Goal: Task Accomplishment & Management: Complete application form

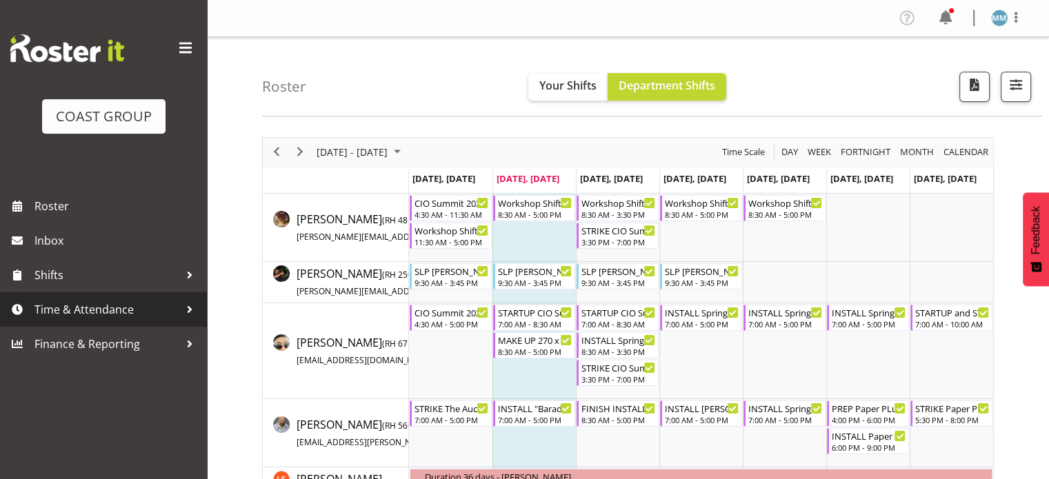
click at [108, 307] on span "Time & Attendance" at bounding box center [106, 309] width 145 height 21
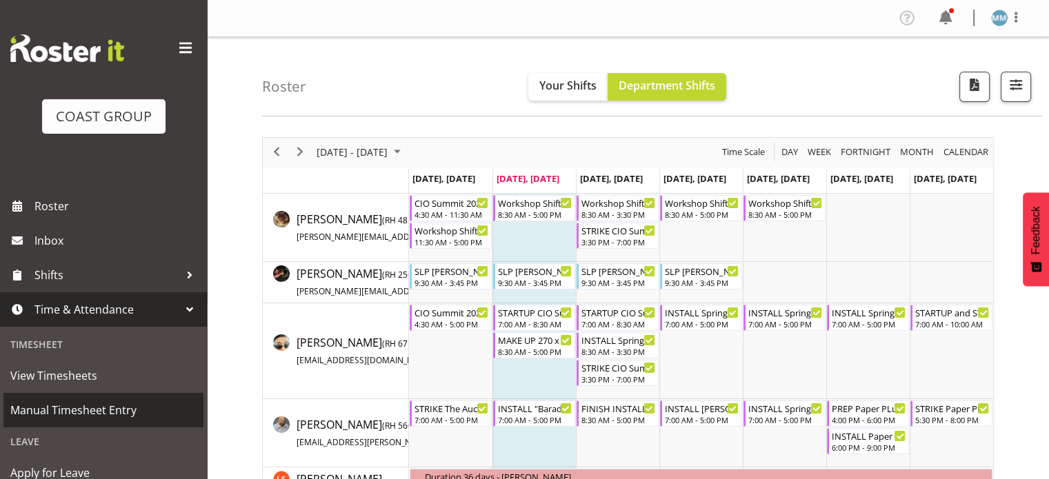
click at [89, 408] on span "Manual Timesheet Entry" at bounding box center [103, 410] width 186 height 21
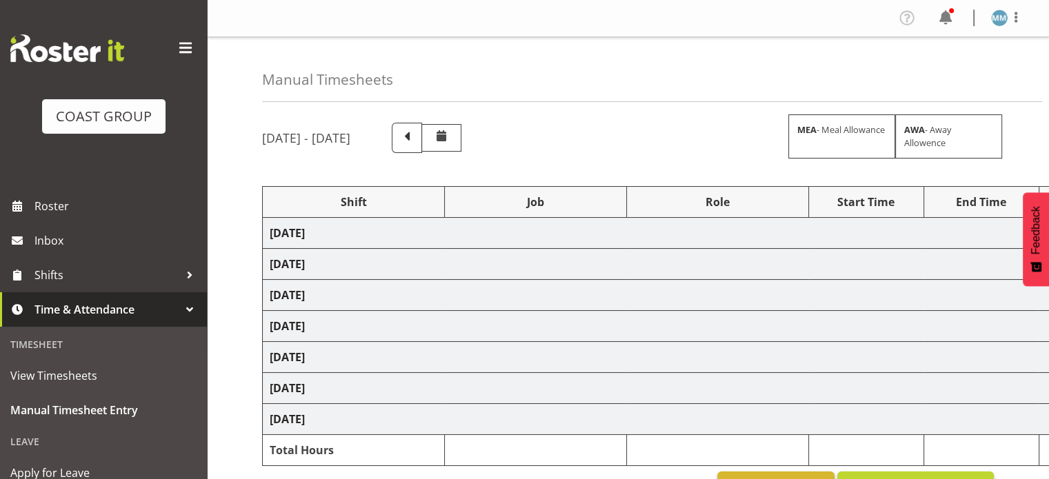
select select "66159"
select select "9151"
select select "78250"
select select "10266"
select select "78250"
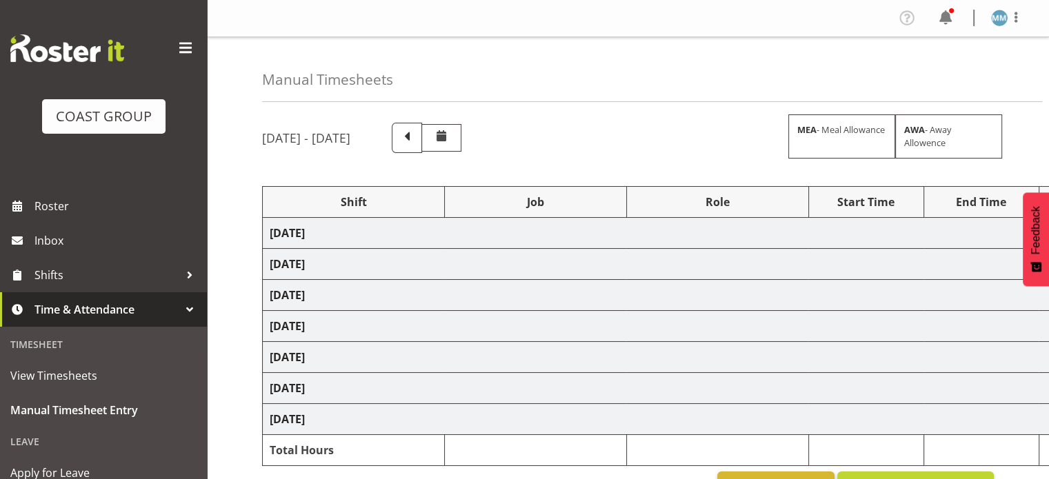
select select "10266"
select select "76242"
select select "10090"
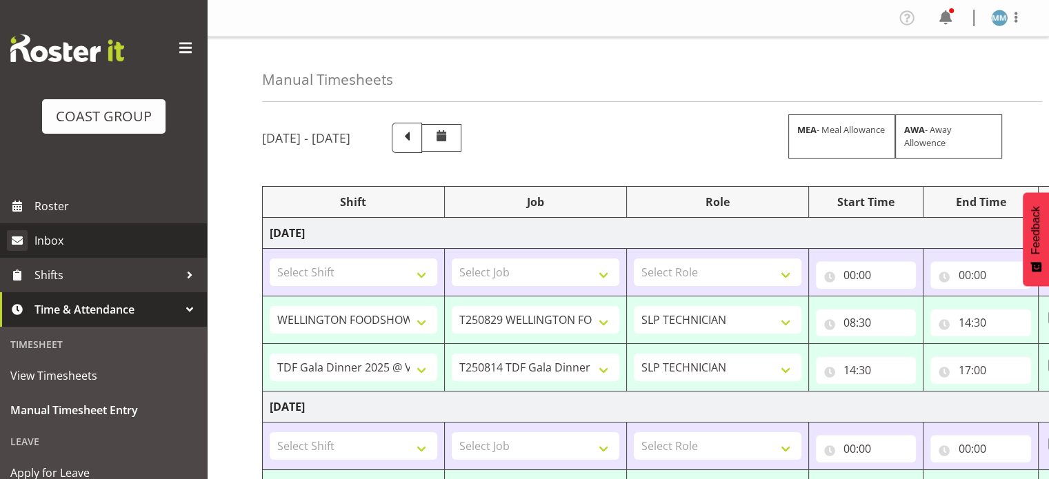
scroll to position [81, 0]
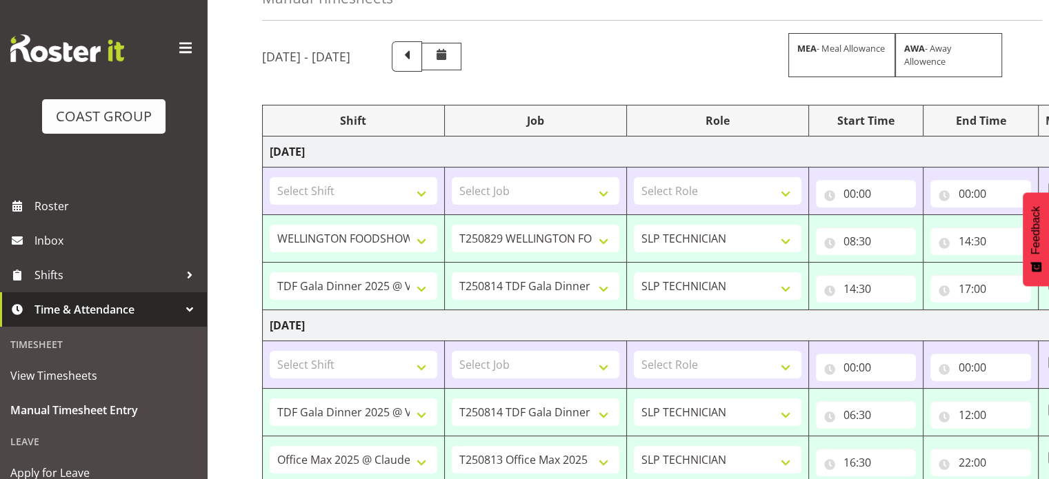
click at [174, 50] on span at bounding box center [185, 48] width 22 height 22
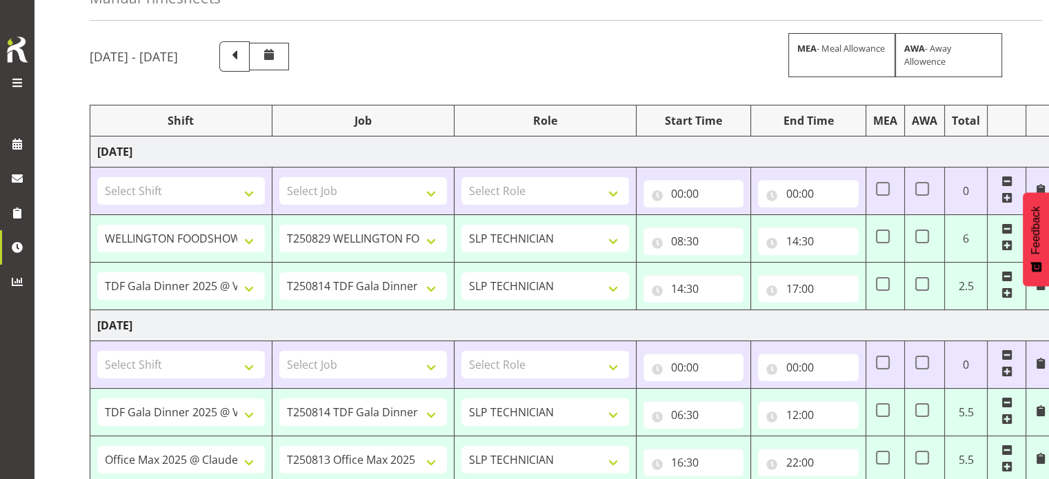
click at [1009, 177] on span at bounding box center [1006, 181] width 11 height 11
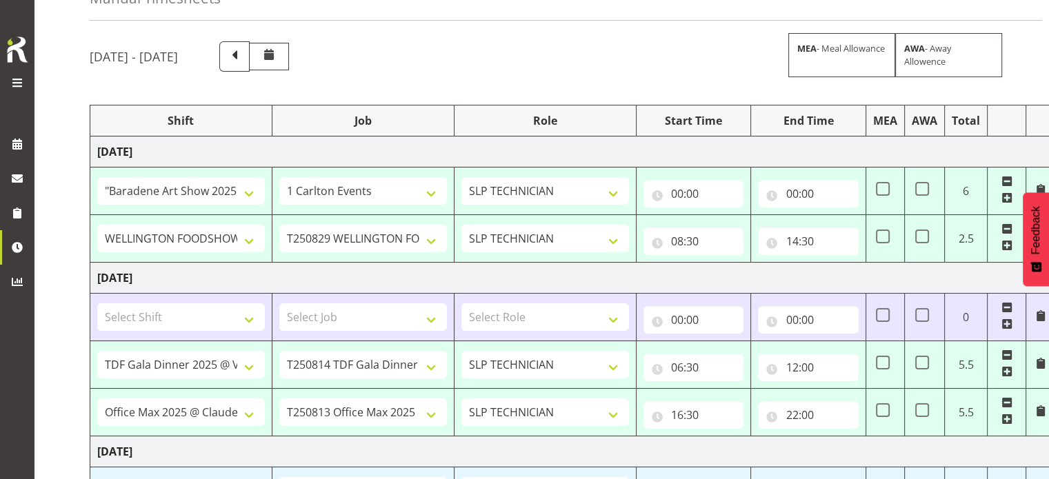
select select "66159"
select select "9151"
type input "08:30"
select select "8"
select select "30"
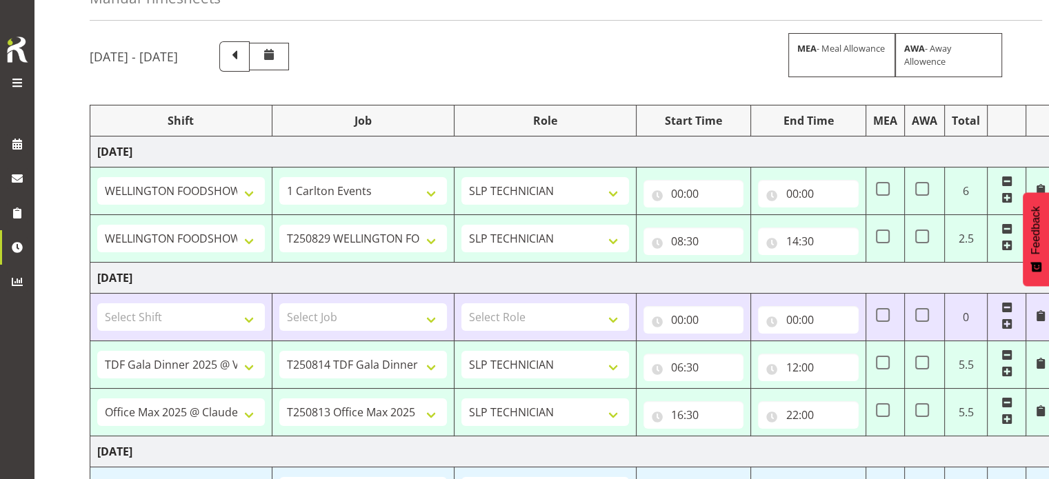
type input "14:30"
select select "78250"
select select "10266"
type input "14:30"
type input "17:00"
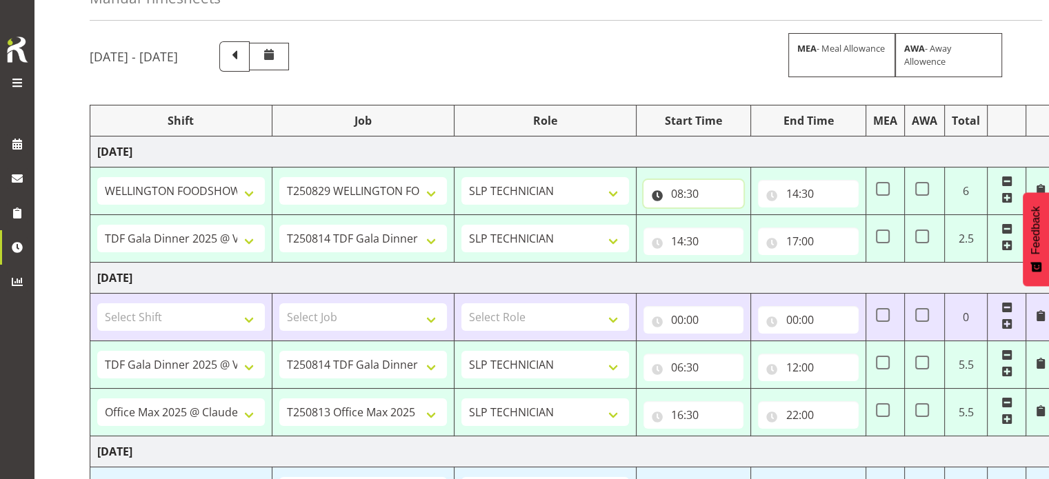
click at [679, 194] on input "08:30" at bounding box center [693, 194] width 101 height 28
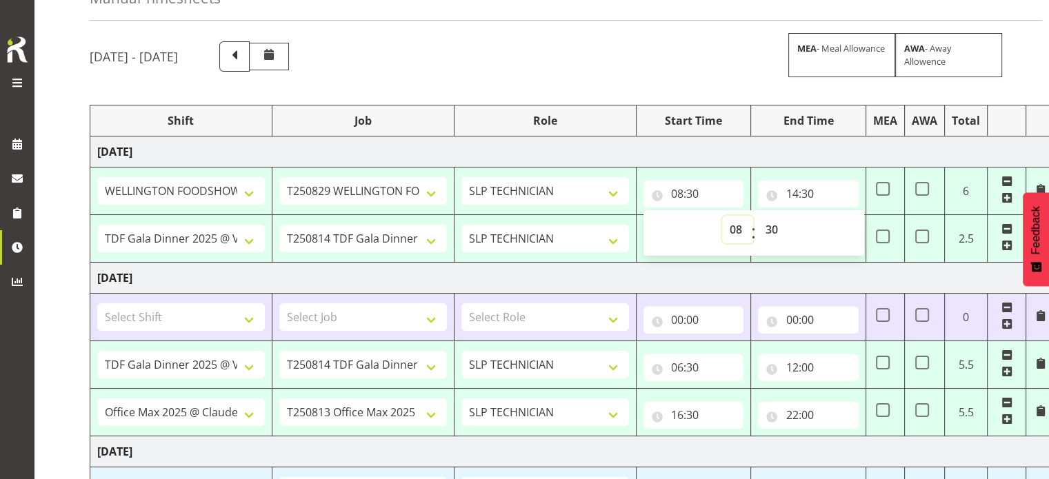
click at [737, 228] on select "00 01 02 03 04 05 06 07 08 09 10 11 12 13 14 15 16 17 18 19 20 21 22 23" at bounding box center [737, 230] width 31 height 28
select select "7"
click at [722, 216] on select "00 01 02 03 04 05 06 07 08 09 10 11 12 13 14 15 16 17 18 19 20 21 22 23" at bounding box center [737, 230] width 31 height 28
type input "07:30"
click at [772, 230] on select "00 01 02 03 04 05 06 07 08 09 10 11 12 13 14 15 16 17 18 19 20 21 22 23 24 25 2…" at bounding box center [773, 230] width 31 height 28
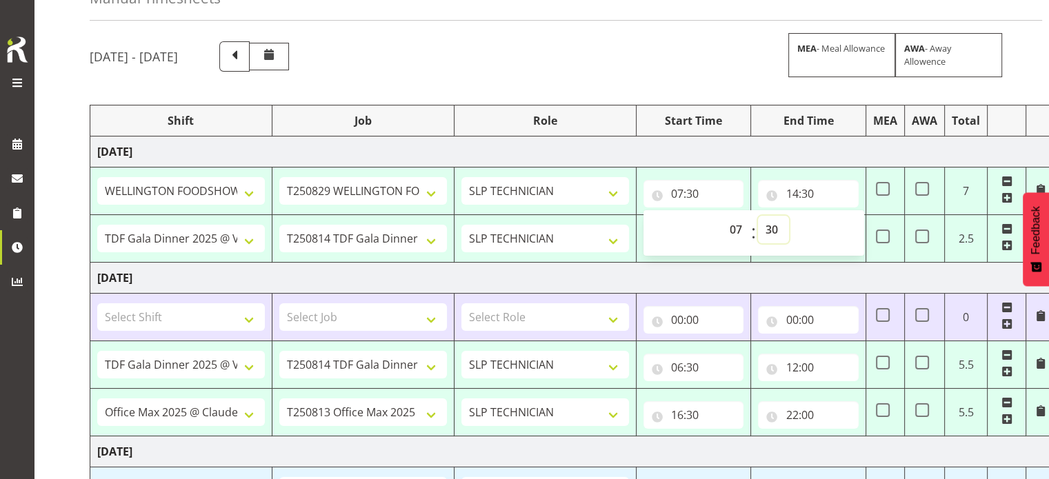
select select "0"
click at [758, 216] on select "00 01 02 03 04 05 06 07 08 09 10 11 12 13 14 15 16 17 18 19 20 21 22 23 24 25 2…" at bounding box center [773, 230] width 31 height 28
type input "07:00"
click at [671, 66] on div "August 13th - August 19th 2025 MEA - Meal Allowance AWA - Away Allowence" at bounding box center [542, 56] width 904 height 30
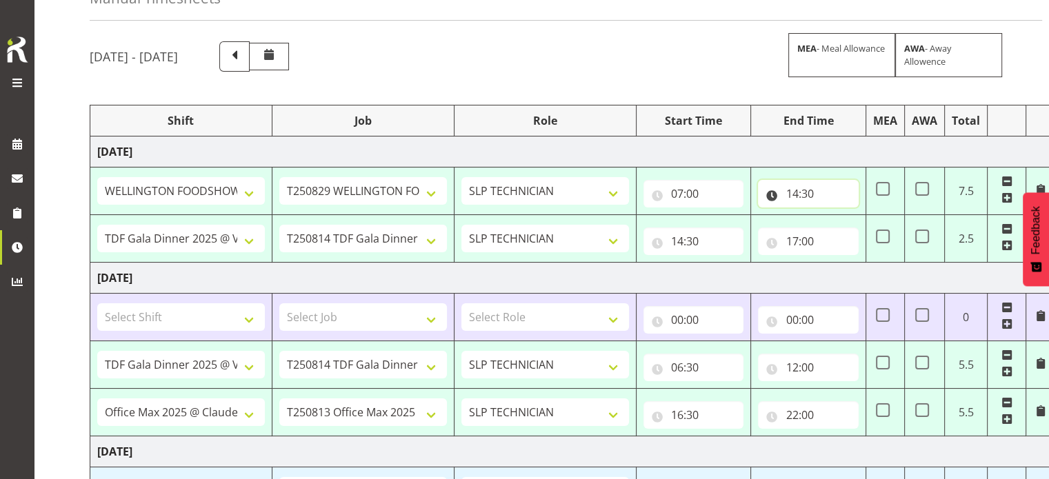
click at [799, 198] on input "14:30" at bounding box center [808, 194] width 101 height 28
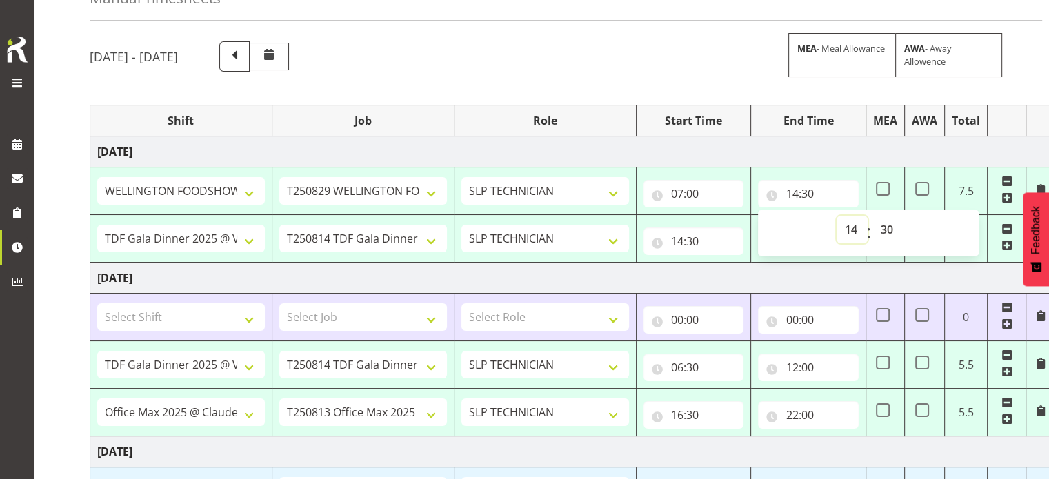
click at [849, 231] on select "00 01 02 03 04 05 06 07 08 09 10 11 12 13 14 15 16 17 18 19 20 21 22 23" at bounding box center [852, 230] width 31 height 28
select select "16"
click at [837, 216] on select "00 01 02 03 04 05 06 07 08 09 10 11 12 13 14 15 16 17 18 19 20 21 22 23" at bounding box center [852, 230] width 31 height 28
type input "16:30"
click at [897, 233] on select "00 01 02 03 04 05 06 07 08 09 10 11 12 13 14 15 16 17 18 19 20 21 22 23 24 25 2…" at bounding box center [887, 230] width 31 height 28
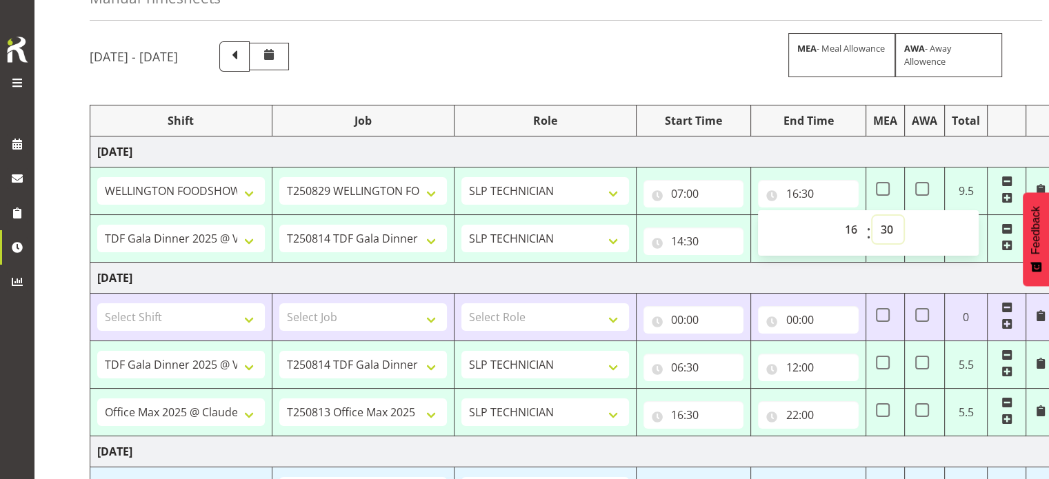
select select "0"
click at [872, 216] on select "00 01 02 03 04 05 06 07 08 09 10 11 12 13 14 15 16 17 18 19 20 21 22 23 24 25 2…" at bounding box center [887, 230] width 31 height 28
type input "16:00"
click at [844, 149] on td "[DATE]" at bounding box center [572, 152] width 965 height 31
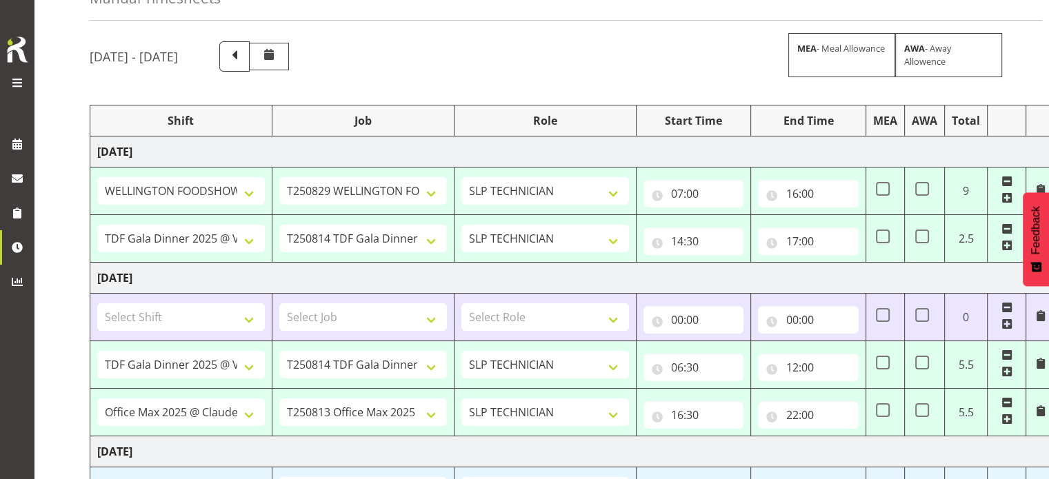
click at [1004, 230] on span at bounding box center [1006, 228] width 11 height 11
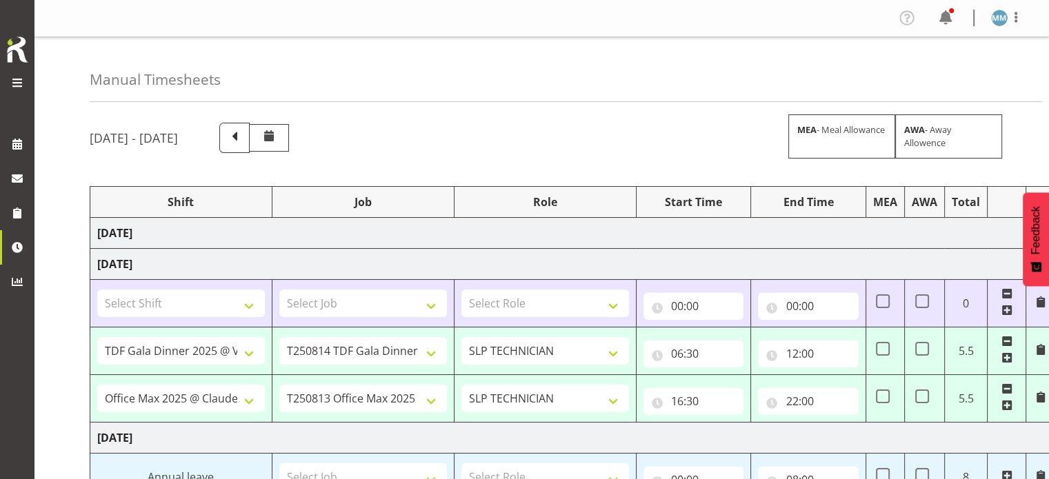
scroll to position [0, 6]
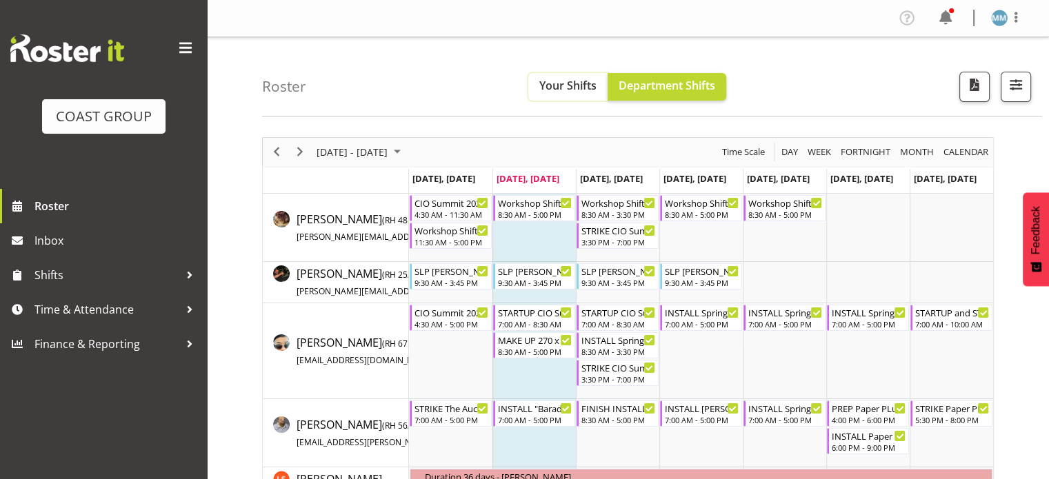
click at [577, 79] on span "Your Shifts" at bounding box center [567, 85] width 57 height 15
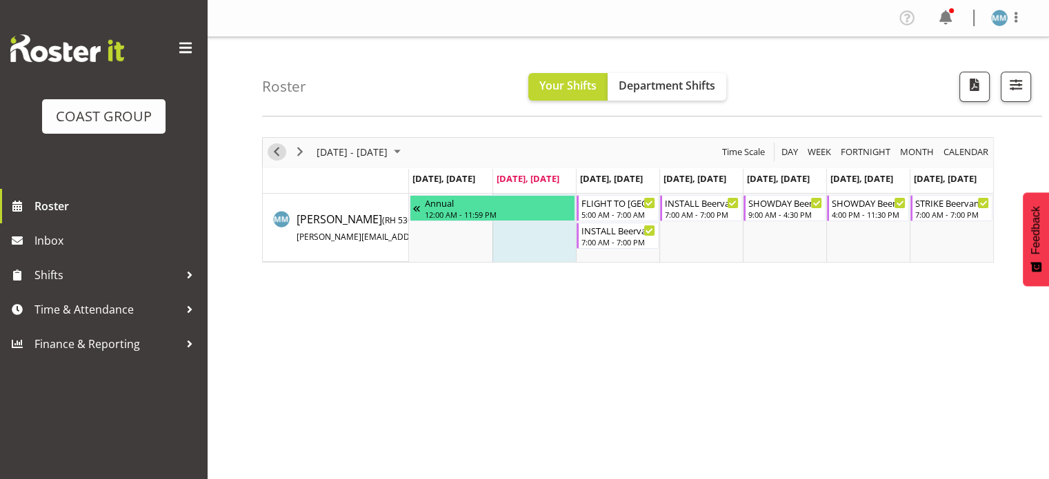
click at [279, 152] on span "Previous" at bounding box center [276, 151] width 17 height 17
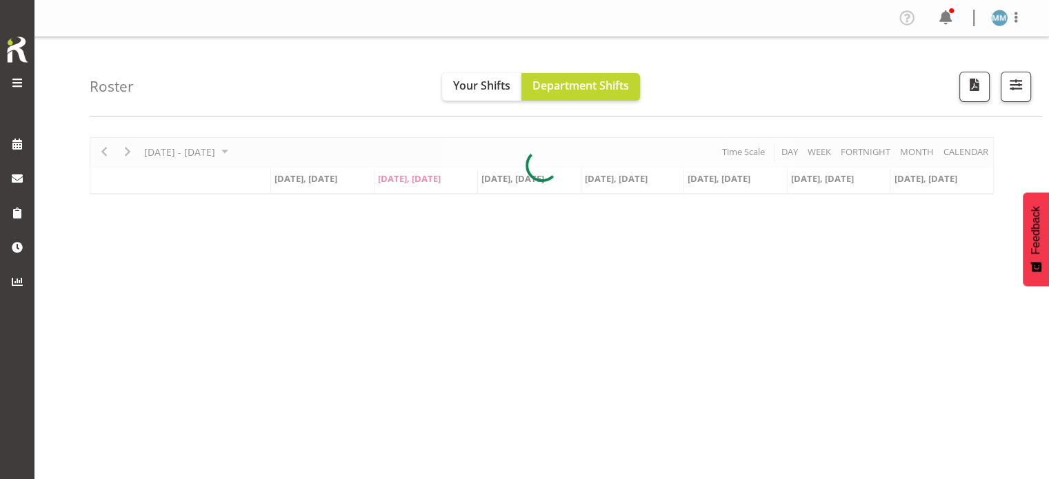
click at [19, 84] on span at bounding box center [17, 82] width 17 height 17
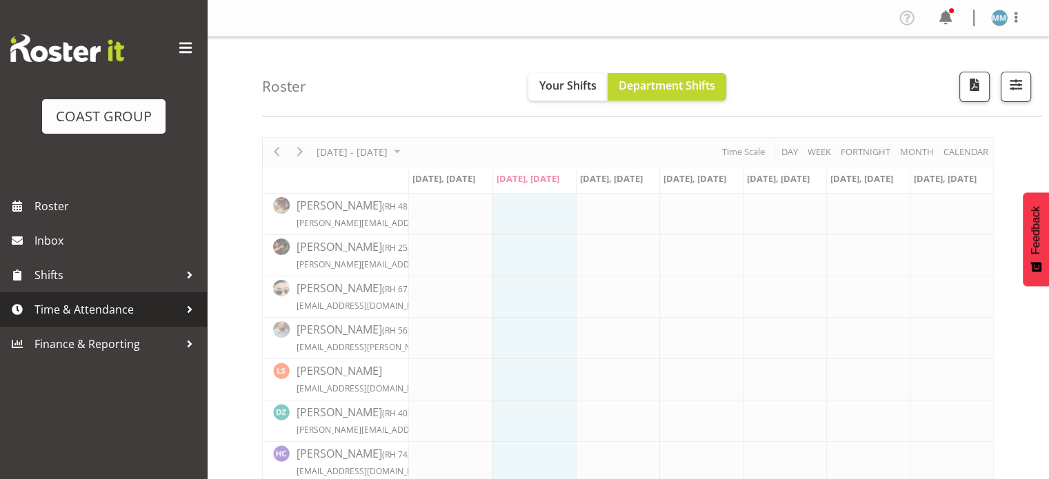
click at [109, 311] on span "Time & Attendance" at bounding box center [106, 309] width 145 height 21
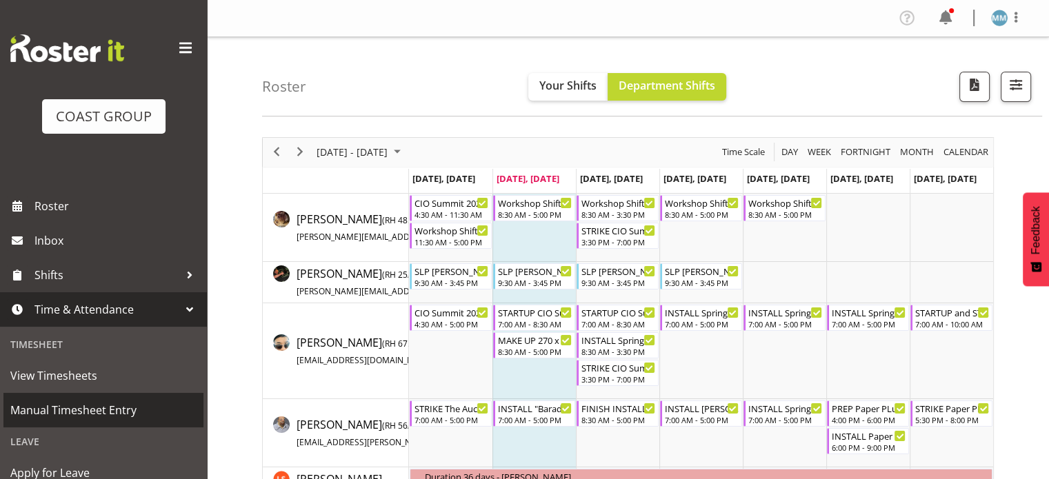
click at [109, 413] on span "Manual Timesheet Entry" at bounding box center [103, 410] width 186 height 21
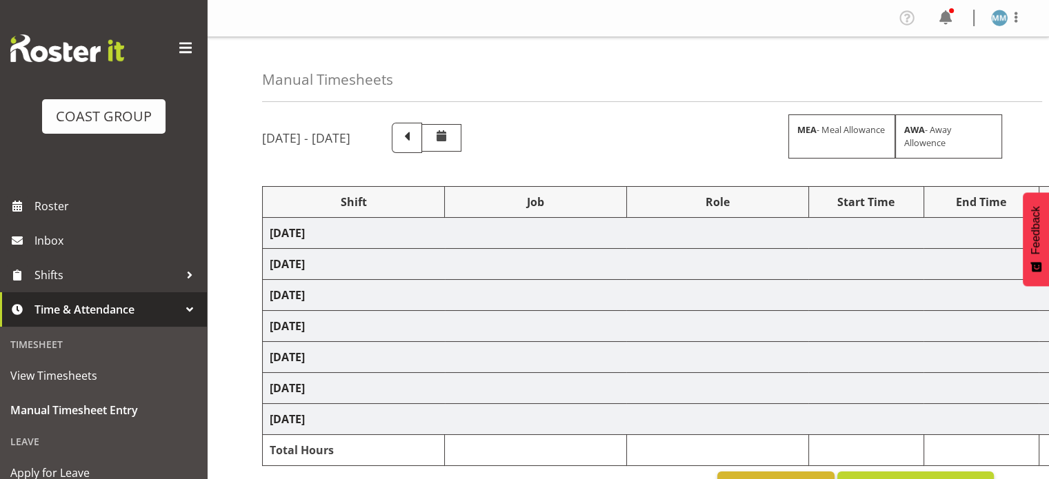
click at [177, 41] on span at bounding box center [185, 48] width 22 height 22
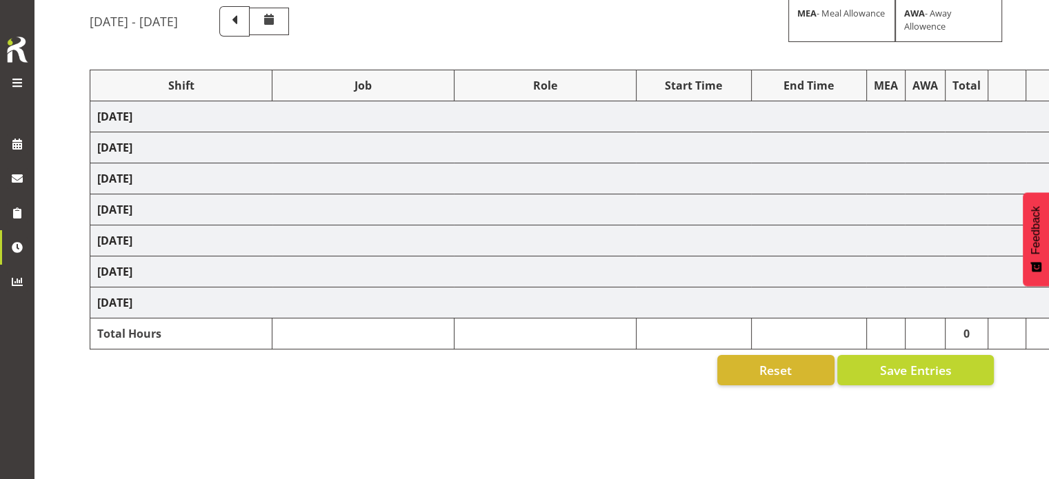
scroll to position [116, 0]
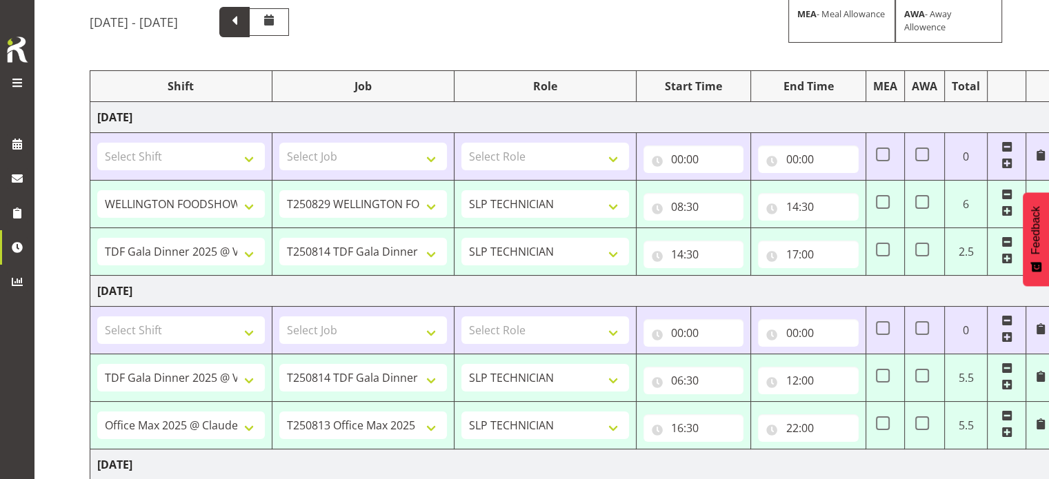
click at [243, 22] on span at bounding box center [235, 21] width 18 height 18
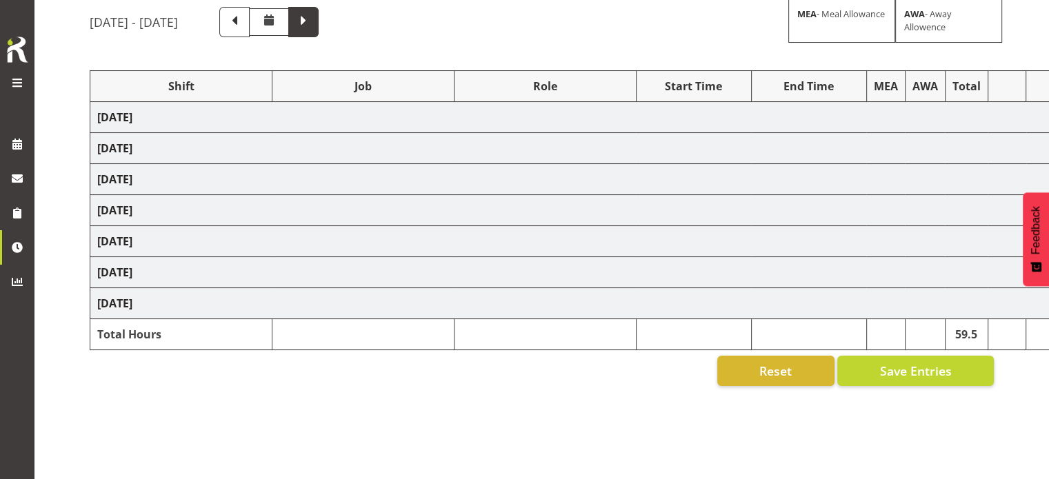
click at [312, 23] on span at bounding box center [303, 21] width 18 height 18
click at [387, 25] on div "August 6th - August 12th 2025 MEA - Meal Allowance AWA - Away Allowence" at bounding box center [542, 22] width 904 height 30
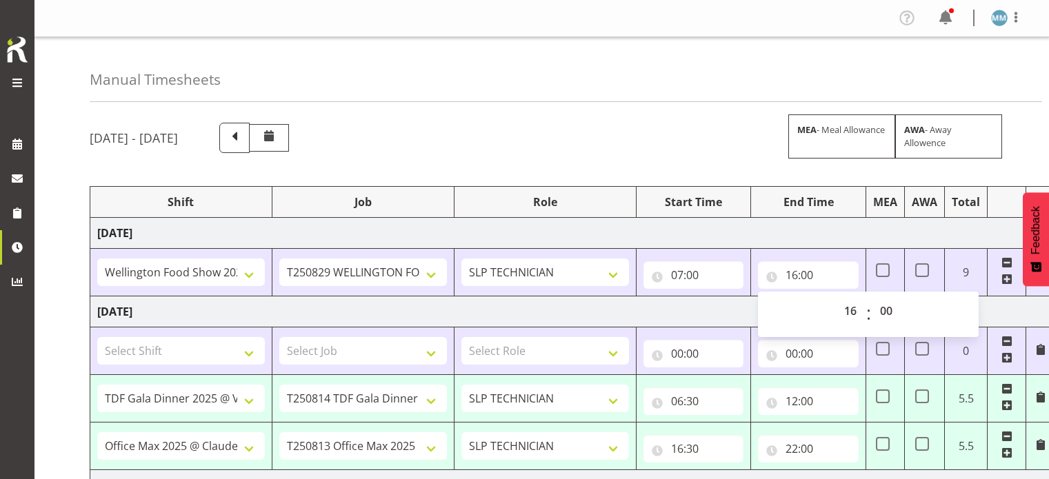
select select "19707"
select select "9151"
select select "16"
select select "78250"
select select "10266"
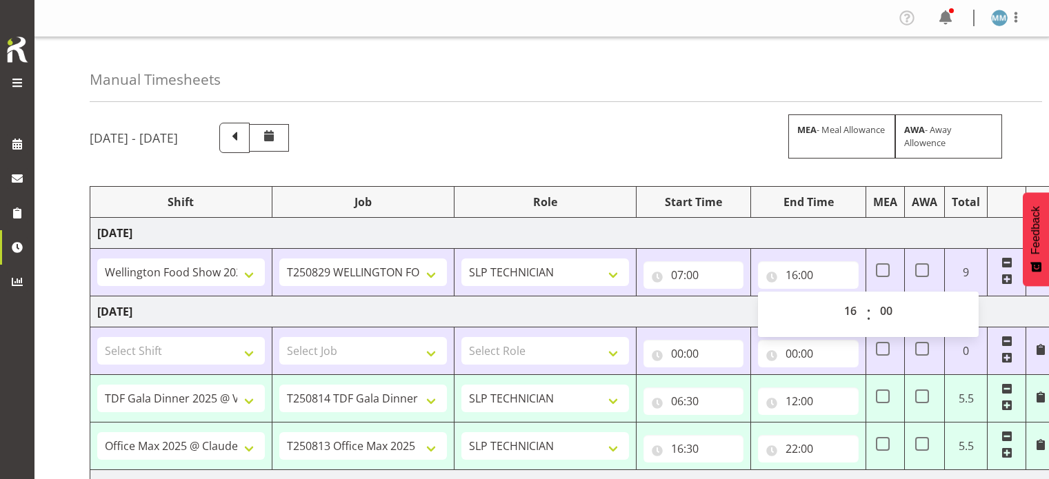
select select "76242"
select select "10090"
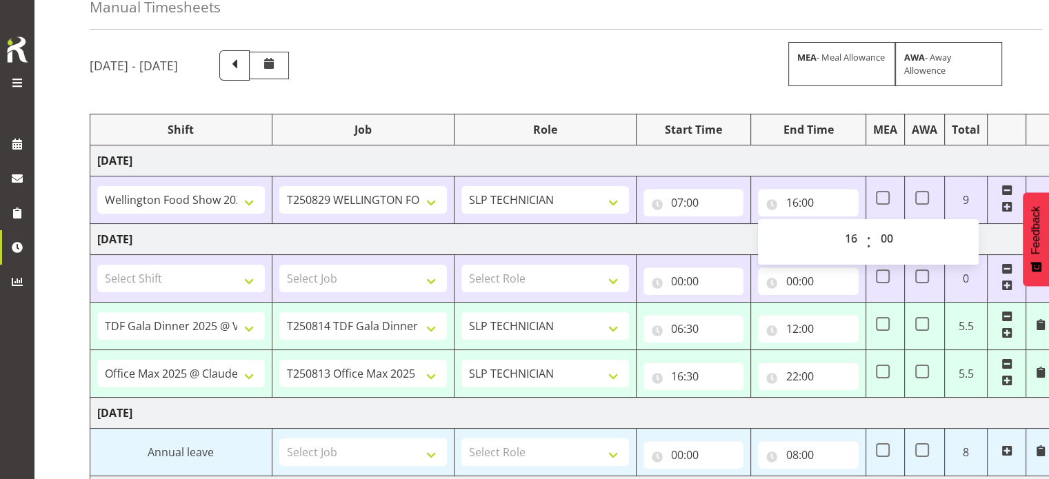
click at [825, 159] on td "[DATE]" at bounding box center [572, 161] width 965 height 31
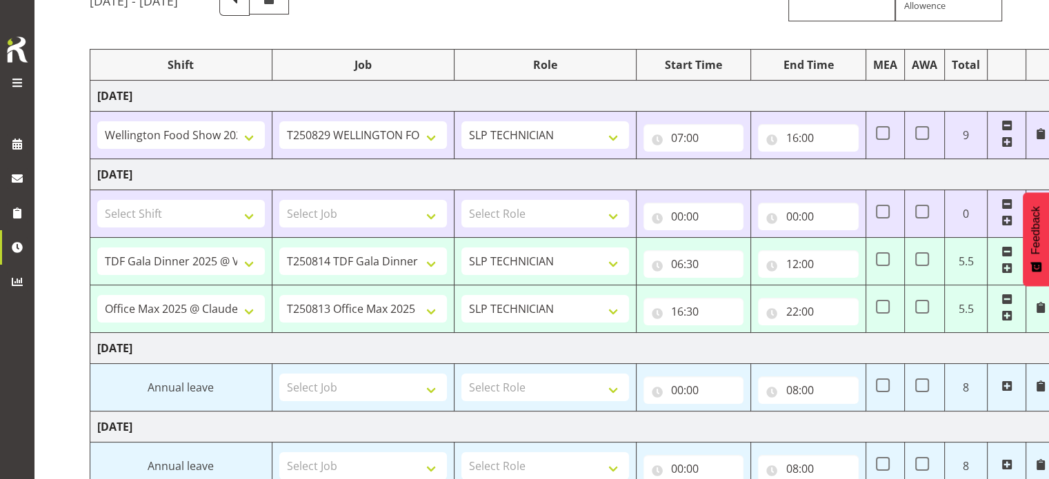
scroll to position [140, 0]
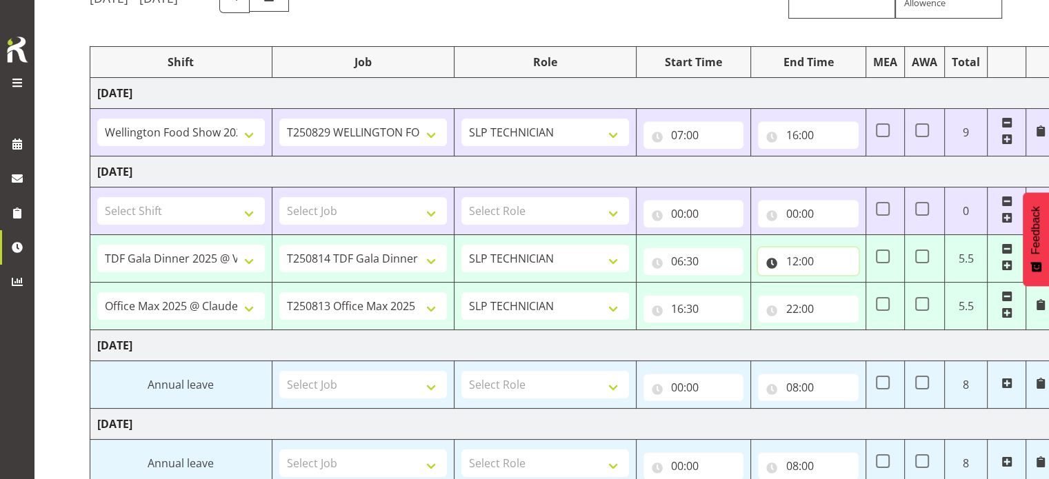
click at [792, 263] on input "12:00" at bounding box center [808, 262] width 101 height 28
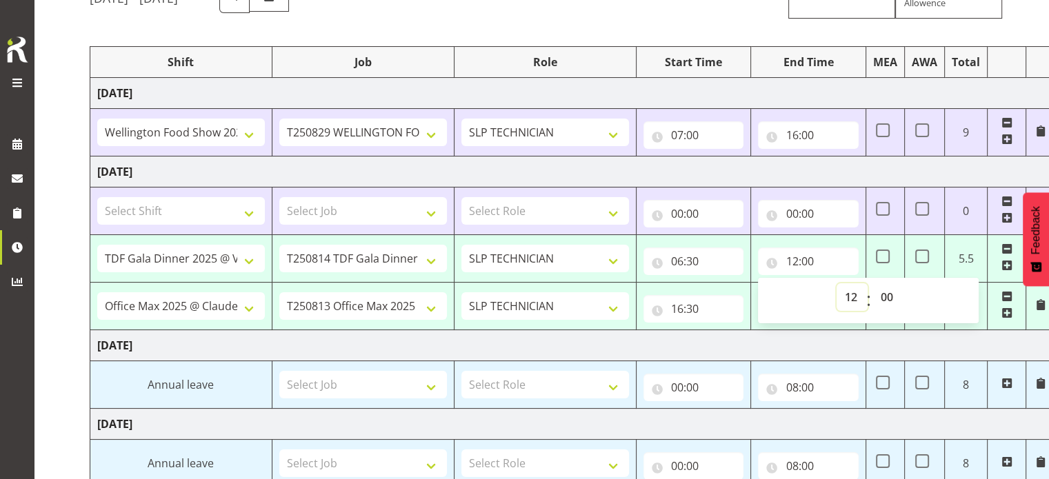
click at [849, 297] on select "00 01 02 03 04 05 06 07 08 09 10 11 12 13 14 15 16 17 18 19 20 21 22 23" at bounding box center [852, 297] width 31 height 28
select select "13"
click at [837, 283] on select "00 01 02 03 04 05 06 07 08 09 10 11 12 13 14 15 16 17 18 19 20 21 22 23" at bounding box center [852, 297] width 31 height 28
type input "13:00"
click at [745, 176] on td "[DATE]" at bounding box center [572, 172] width 965 height 31
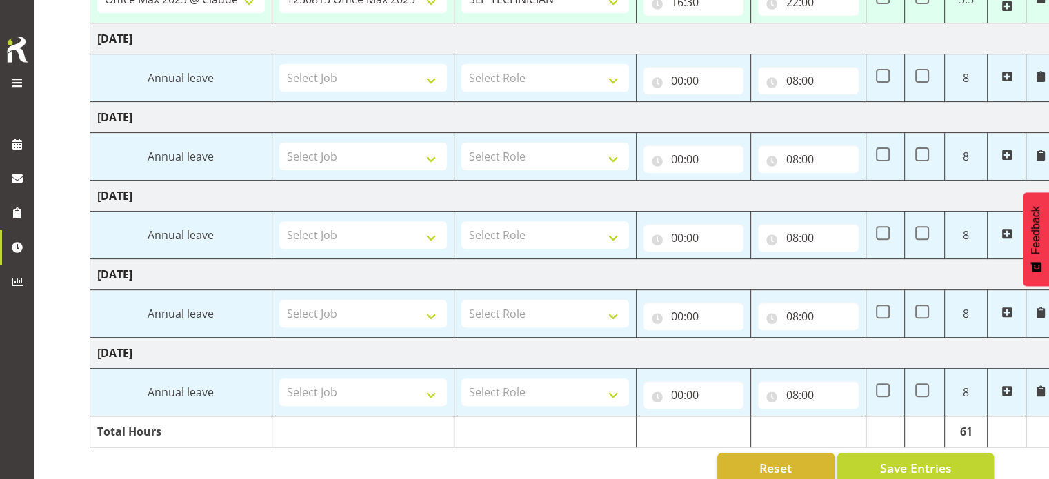
scroll to position [446, 0]
click at [903, 463] on span "Save Entries" at bounding box center [915, 469] width 72 height 18
select select "78250"
select select "10266"
type input "06:30"
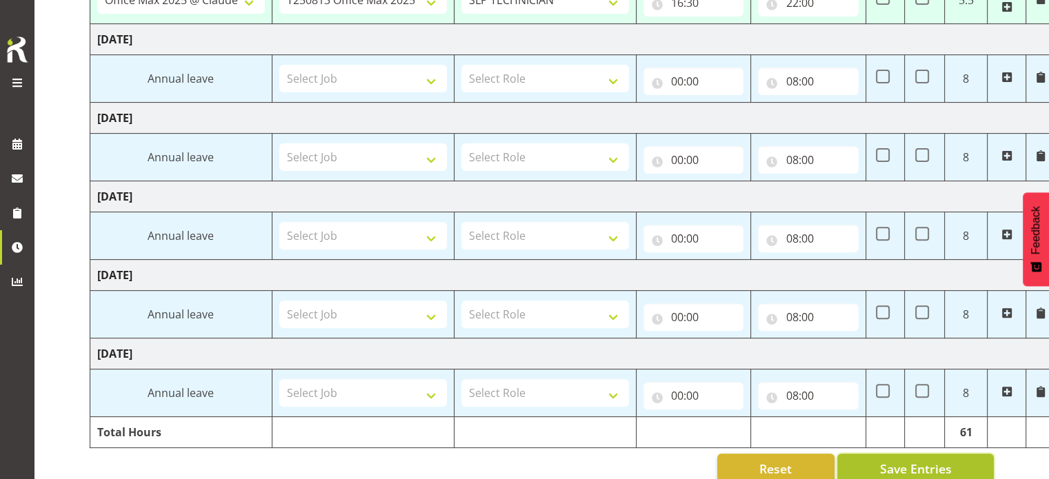
type input "13:00"
select select "76242"
select select "10090"
type input "16:30"
type input "22:00"
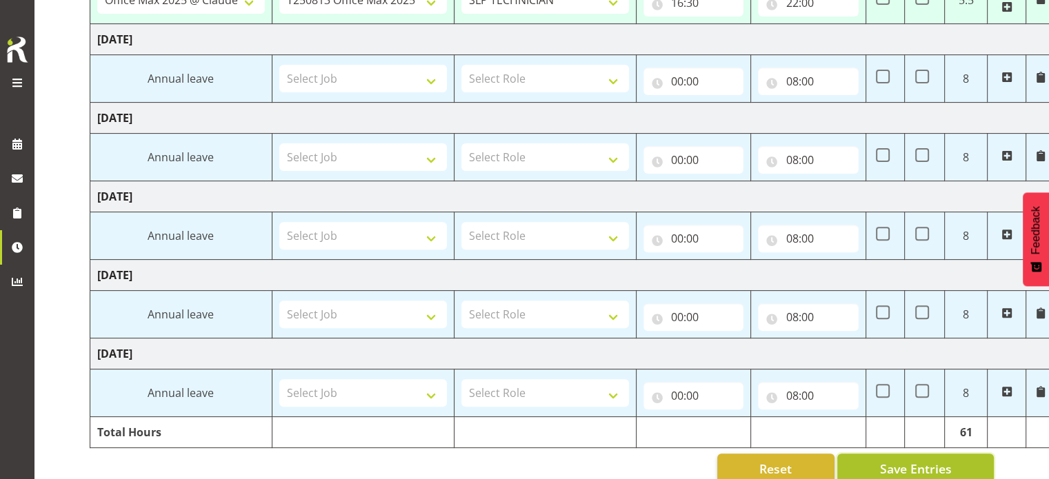
select select "66159"
select select "9151"
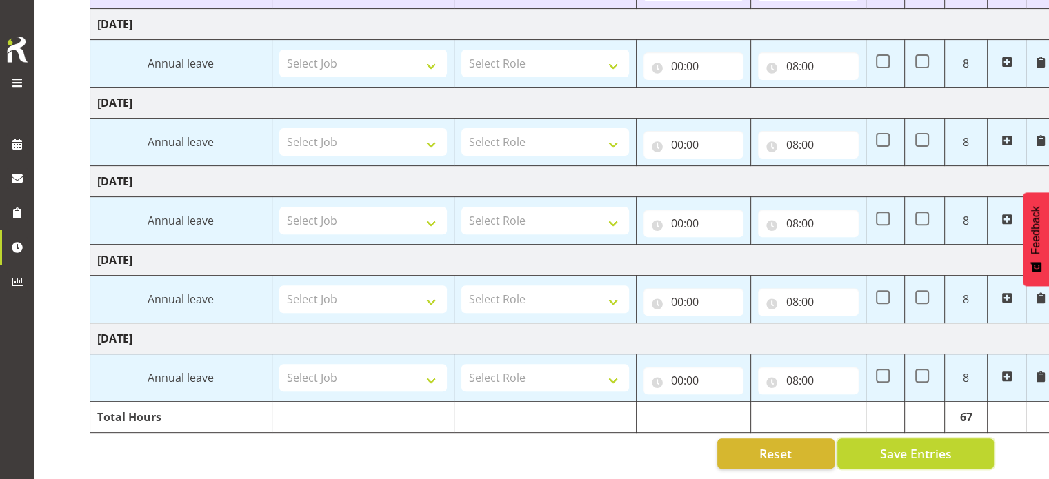
scroll to position [469, 0]
click at [907, 446] on span "Save Entries" at bounding box center [915, 454] width 72 height 18
select select "66159"
type input "08:30"
type input "14:30"
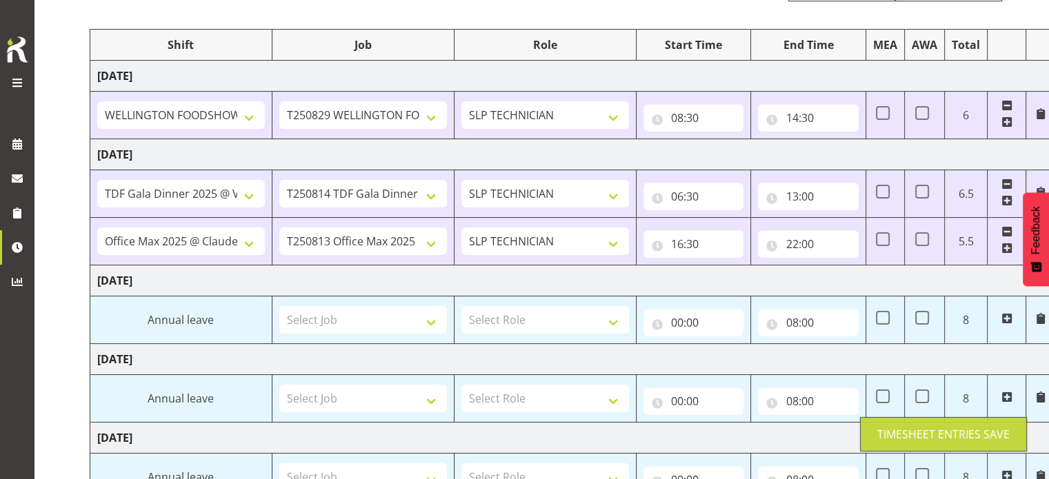
scroll to position [157, 0]
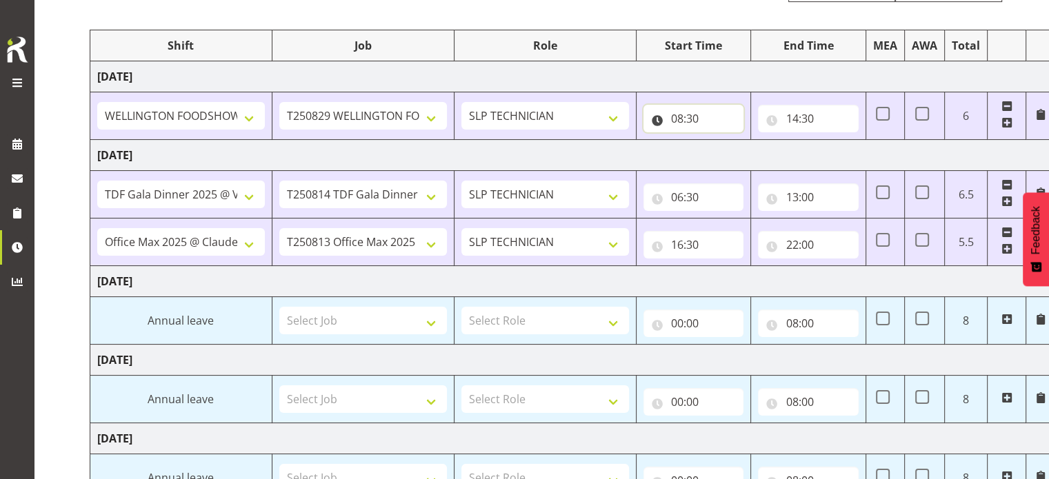
click at [683, 119] on input "08:30" at bounding box center [693, 119] width 101 height 28
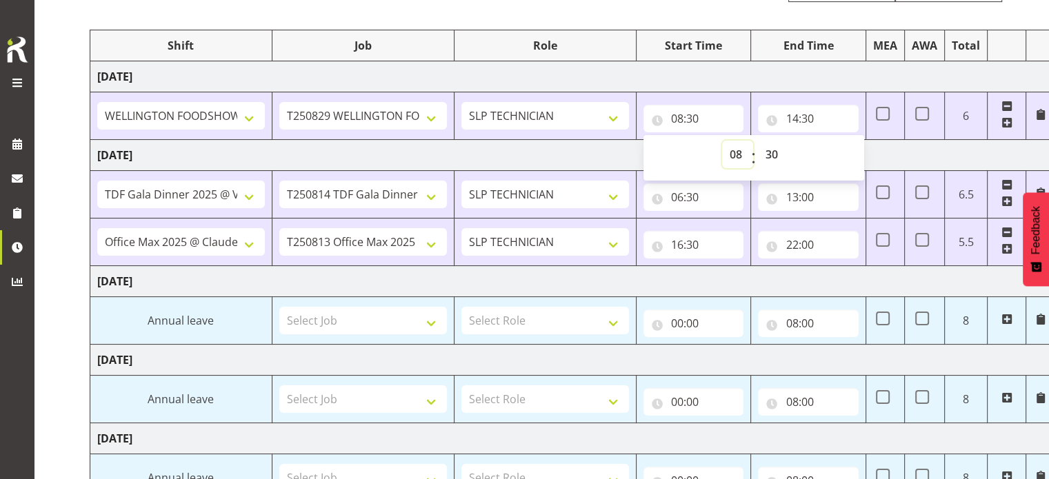
click at [737, 154] on select "00 01 02 03 04 05 06 07 08 09 10 11 12 13 14 15 16 17 18 19 20 21 22 23" at bounding box center [737, 155] width 31 height 28
select select "7"
click at [722, 141] on select "00 01 02 03 04 05 06 07 08 09 10 11 12 13 14 15 16 17 18 19 20 21 22 23" at bounding box center [737, 155] width 31 height 28
type input "07:30"
click at [772, 153] on select "00 01 02 03 04 05 06 07 08 09 10 11 12 13 14 15 16 17 18 19 20 21 22 23 24 25 2…" at bounding box center [773, 155] width 31 height 28
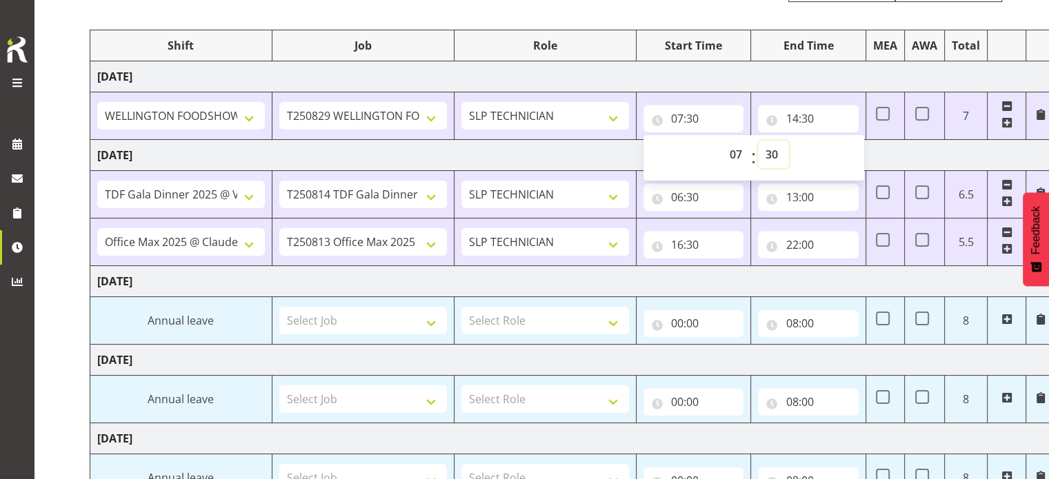
select select "0"
click at [758, 141] on select "00 01 02 03 04 05 06 07 08 09 10 11 12 13 14 15 16 17 18 19 20 21 22 23 24 25 2…" at bounding box center [773, 155] width 31 height 28
type input "07:00"
click at [792, 118] on input "14:30" at bounding box center [808, 119] width 101 height 28
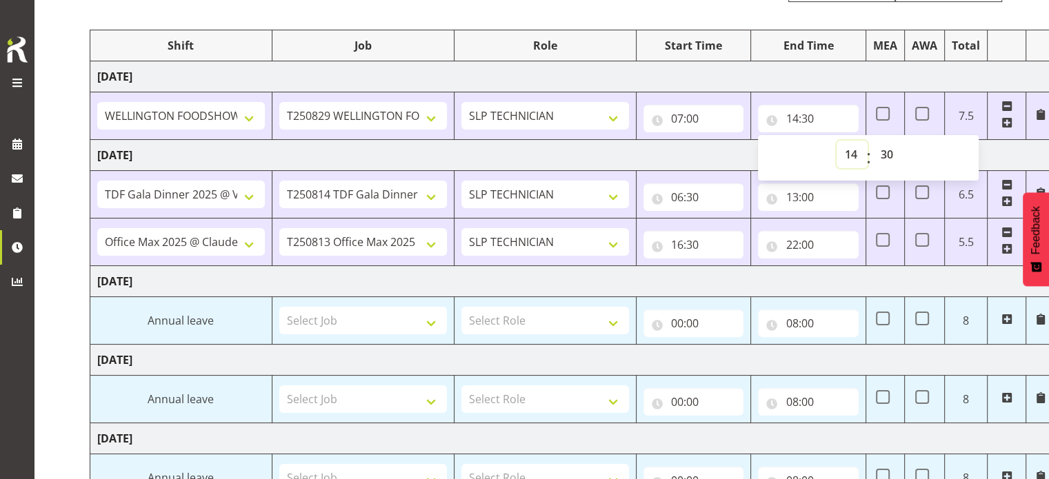
click at [852, 152] on select "00 01 02 03 04 05 06 07 08 09 10 11 12 13 14 15 16 17 18 19 20 21 22 23" at bounding box center [852, 155] width 31 height 28
select select "16"
click at [837, 141] on select "00 01 02 03 04 05 06 07 08 09 10 11 12 13 14 15 16 17 18 19 20 21 22 23" at bounding box center [852, 155] width 31 height 28
type input "16:30"
click at [886, 159] on select "00 01 02 03 04 05 06 07 08 09 10 11 12 13 14 15 16 17 18 19 20 21 22 23 24 25 2…" at bounding box center [887, 155] width 31 height 28
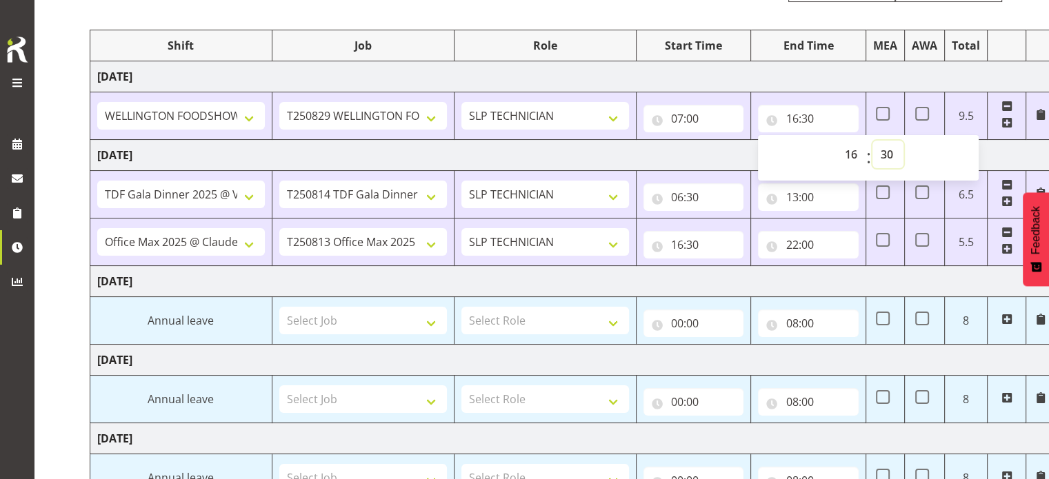
select select "0"
click at [872, 141] on select "00 01 02 03 04 05 06 07 08 09 10 11 12 13 14 15 16 17 18 19 20 21 22 23 24 25 2…" at bounding box center [887, 155] width 31 height 28
type input "16:00"
click at [775, 70] on td "[DATE]" at bounding box center [572, 76] width 965 height 31
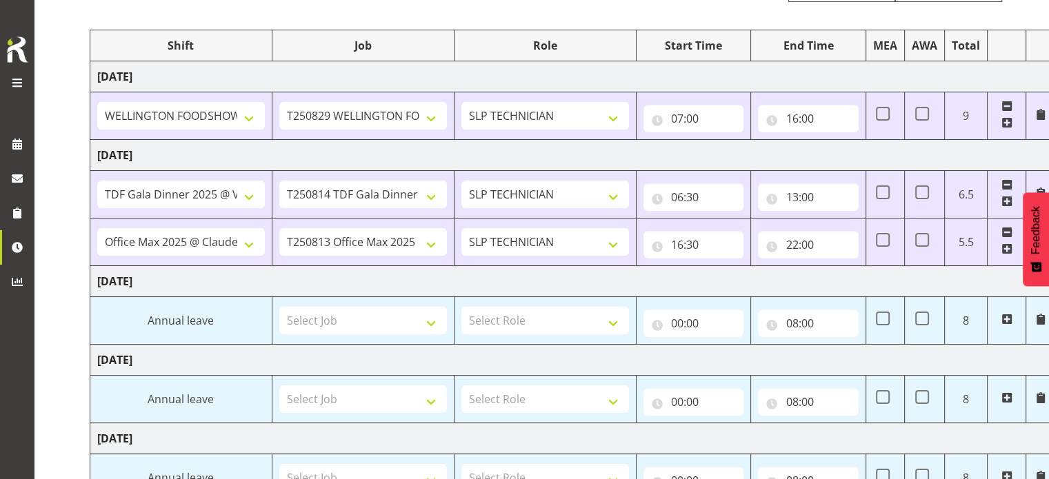
scroll to position [421, 0]
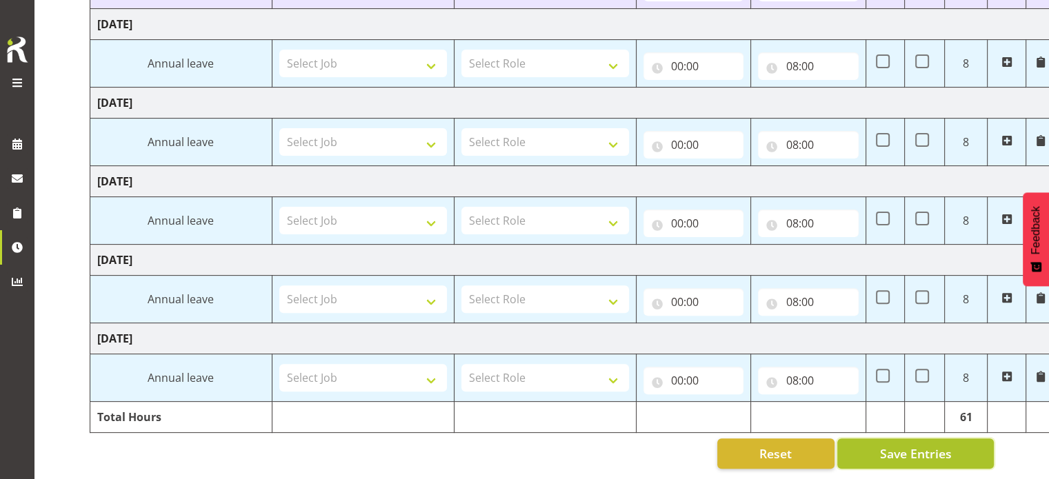
click at [888, 445] on span "Save Entries" at bounding box center [915, 454] width 72 height 18
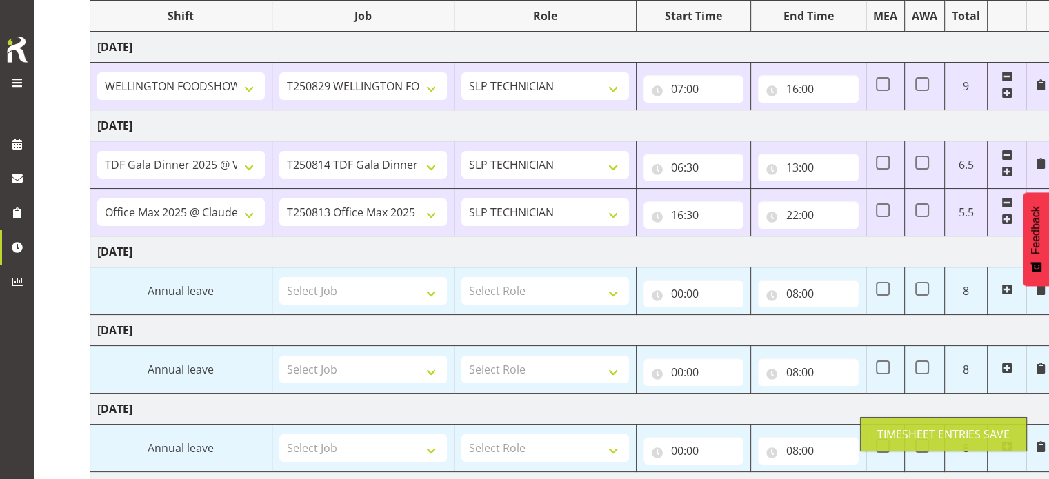
scroll to position [176, 0]
